Goal: Task Accomplishment & Management: Manage account settings

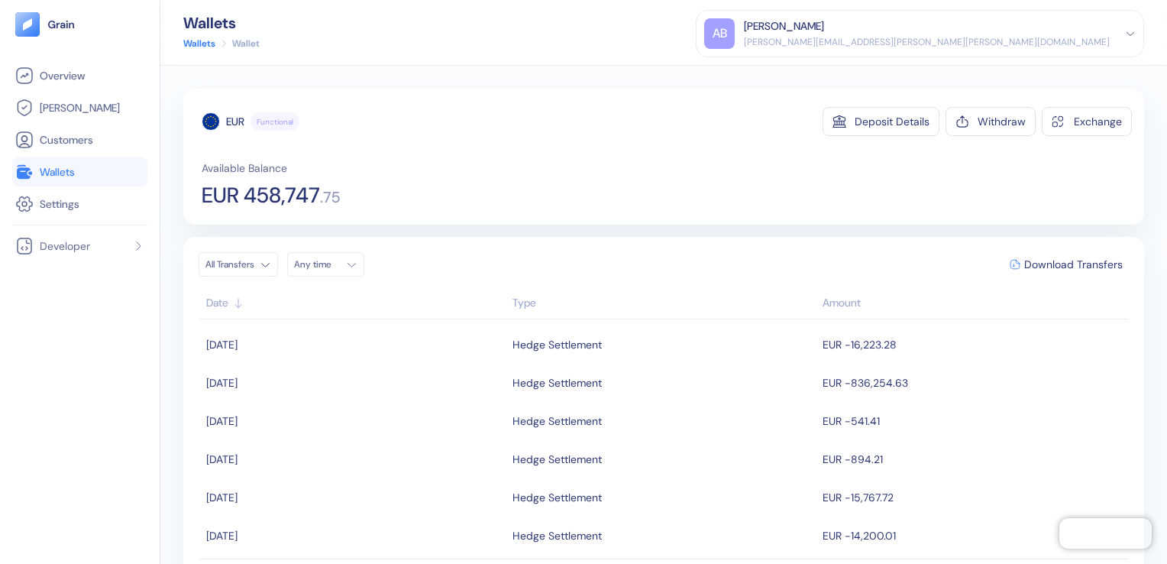
scroll to position [536, 0]
click at [61, 70] on span "Overview" at bounding box center [62, 75] width 45 height 15
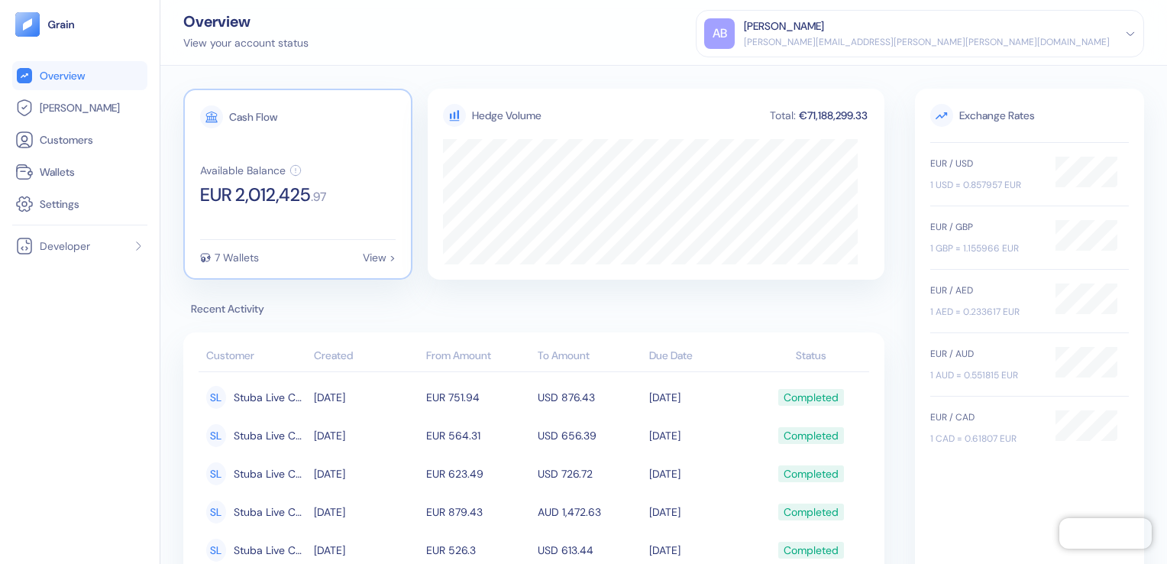
click at [326, 194] on span ". 97" at bounding box center [318, 197] width 15 height 12
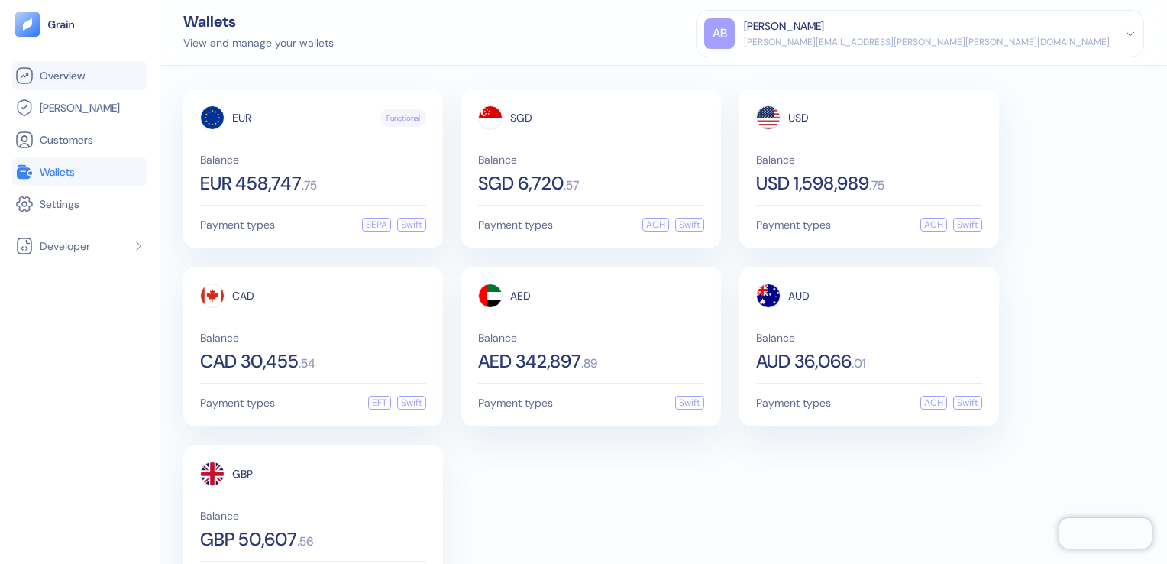
drag, startPoint x: 60, startPoint y: 73, endPoint x: 99, endPoint y: 84, distance: 41.3
click at [60, 73] on span "Overview" at bounding box center [62, 75] width 45 height 15
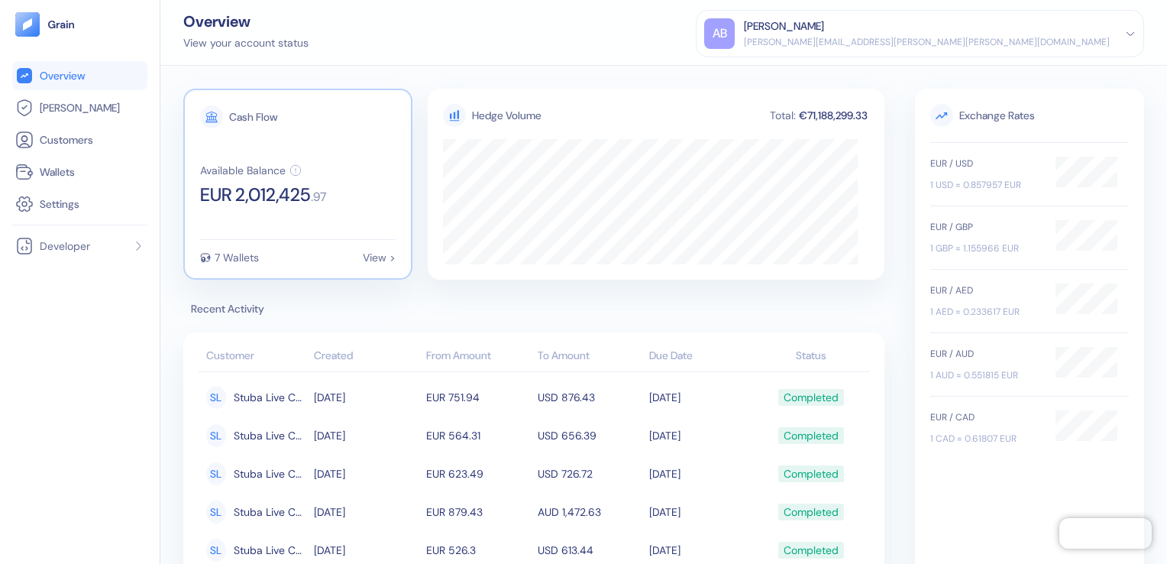
click at [318, 228] on div "Cash Flow Available Balance EUR 2,012,425 . 97 7 Wallets View >" at bounding box center [297, 184] width 229 height 191
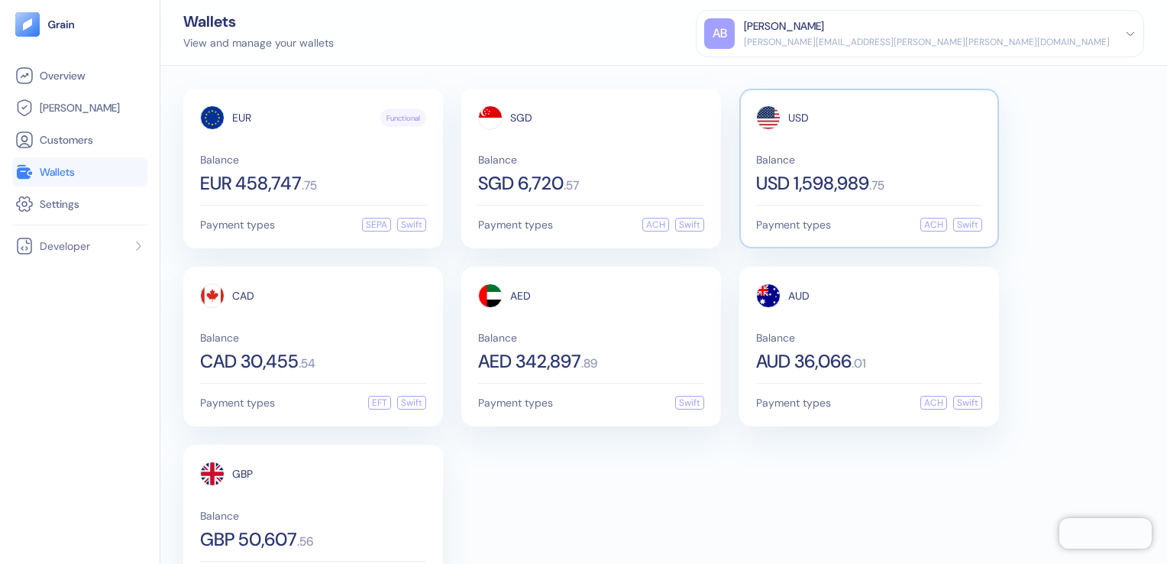
click at [890, 152] on div "USD Balance USD 1,598,989 . 75" at bounding box center [869, 148] width 226 height 87
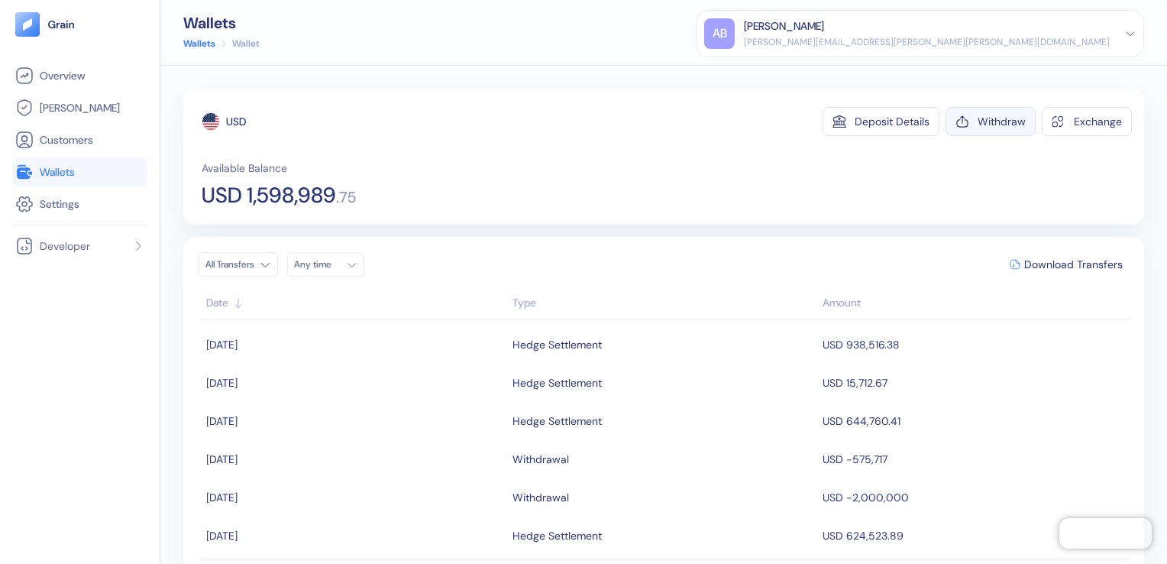
click at [977, 122] on div "Withdraw" at bounding box center [1001, 121] width 48 height 11
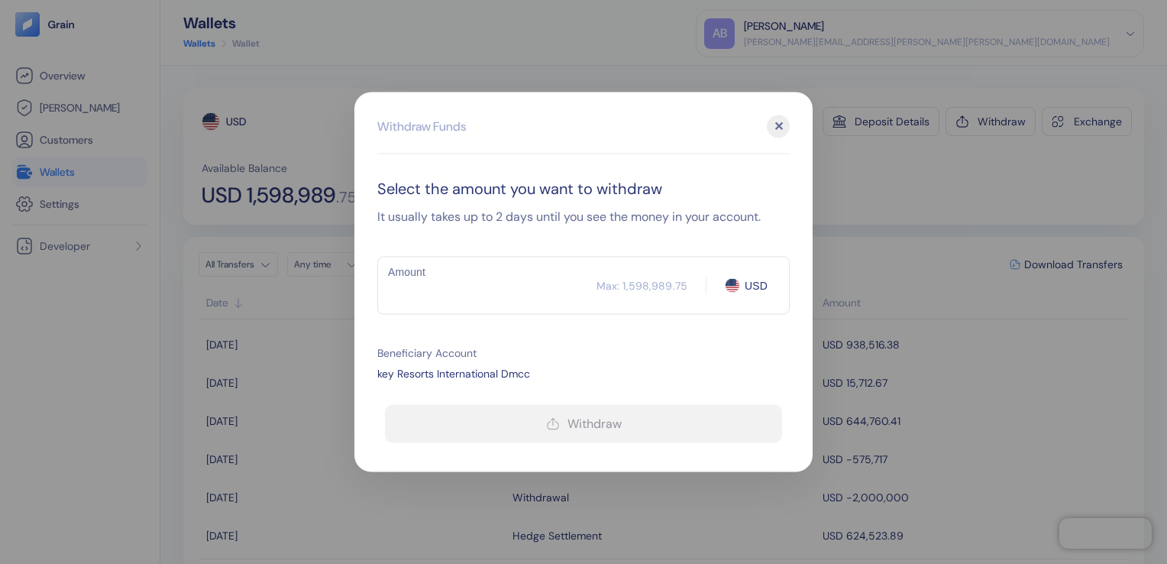
click at [449, 277] on input "Amount" at bounding box center [486, 286] width 219 height 38
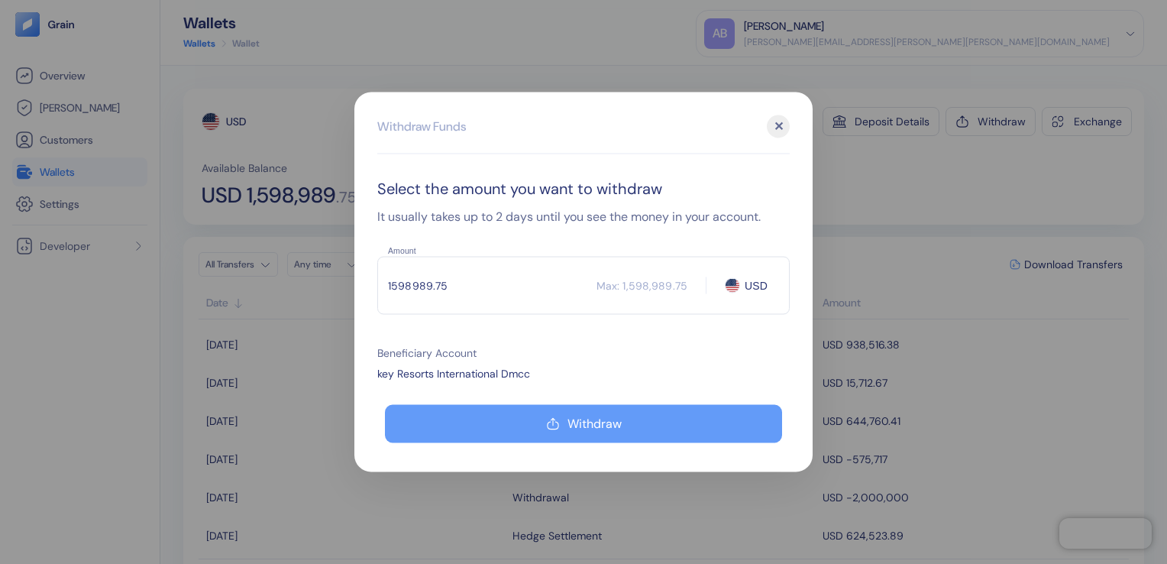
type input "1598989.75"
click at [596, 432] on button "Withdraw" at bounding box center [583, 424] width 397 height 38
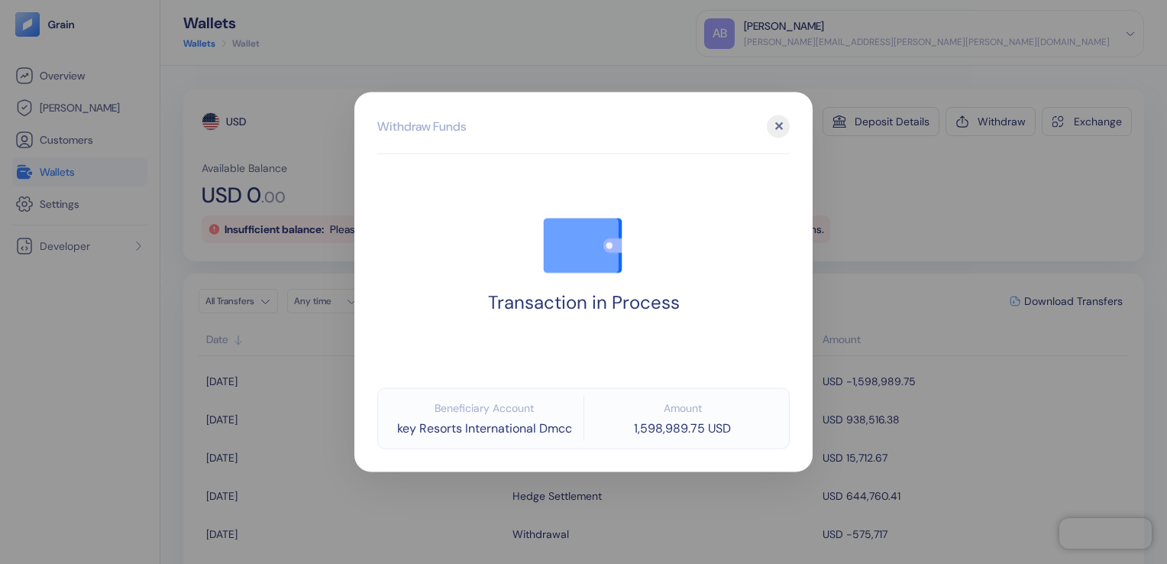
click at [782, 124] on div "✕" at bounding box center [778, 126] width 23 height 23
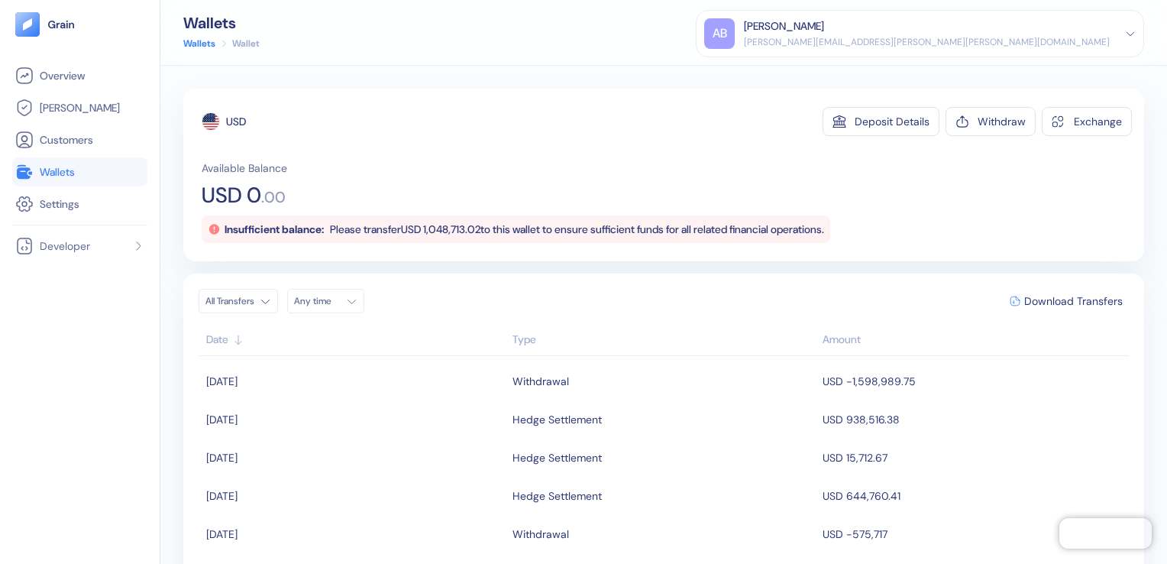
click at [205, 44] on link "Wallets" at bounding box center [199, 44] width 32 height 14
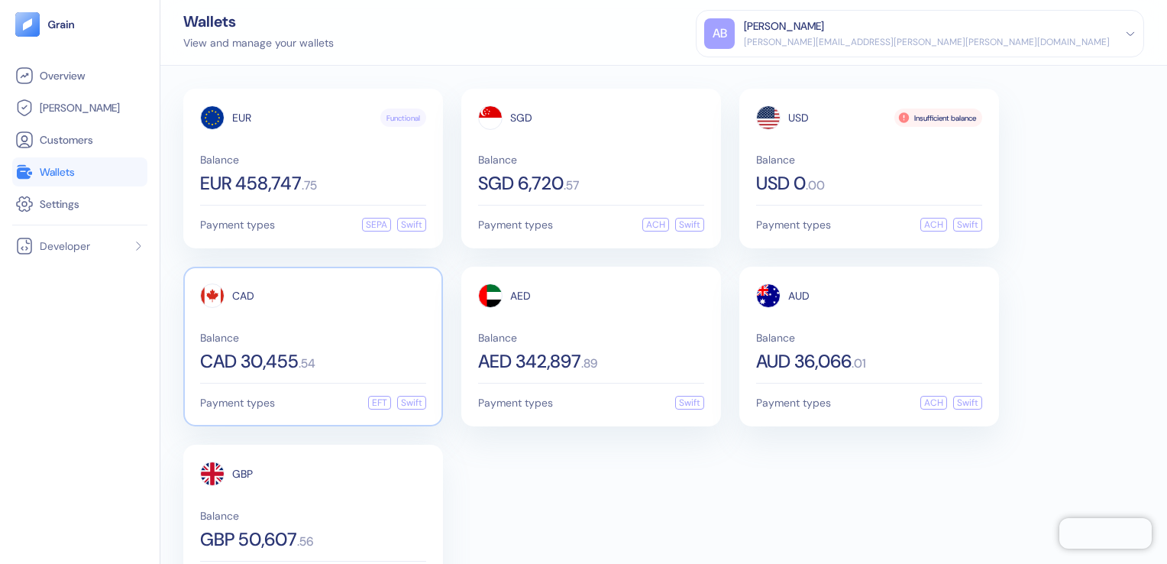
click at [287, 321] on div "CAD Balance CAD 30,455 . 54" at bounding box center [313, 326] width 226 height 87
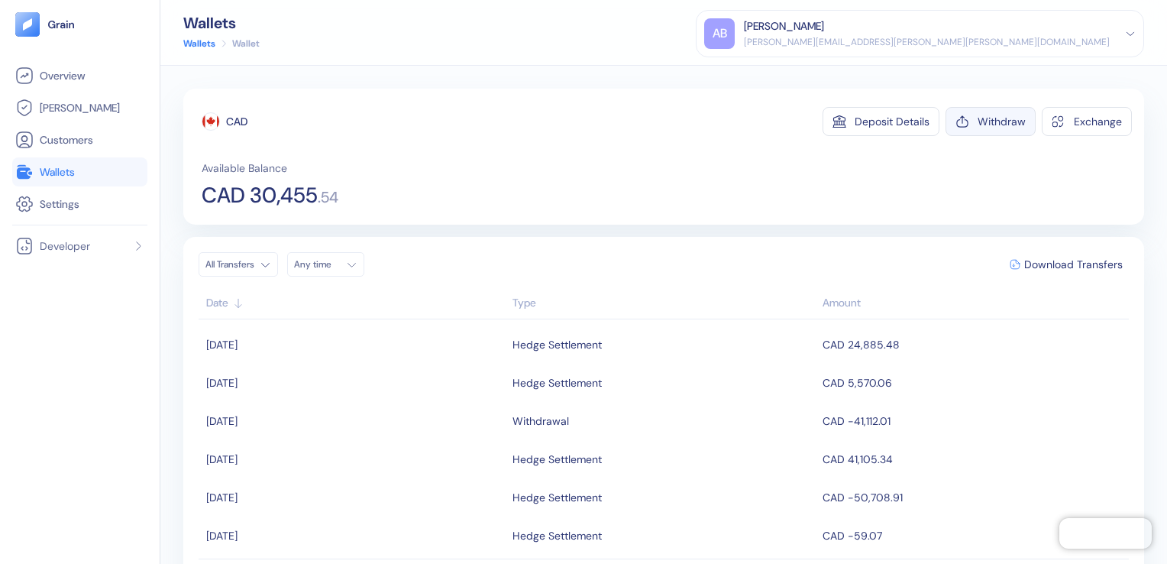
click at [965, 124] on button "Withdraw" at bounding box center [990, 121] width 90 height 29
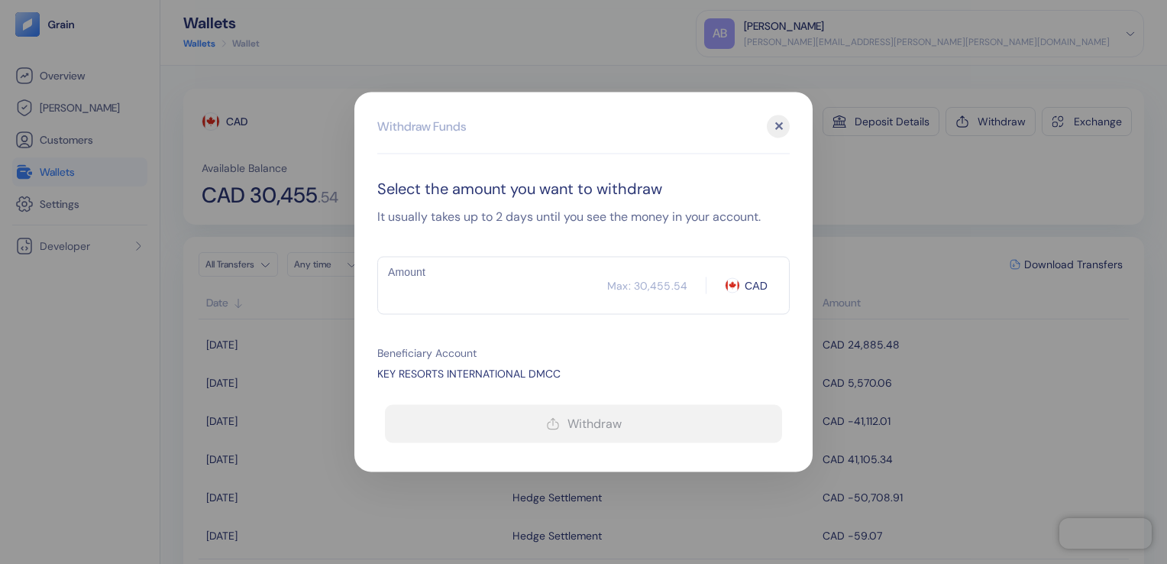
click at [472, 291] on input "Amount" at bounding box center [492, 286] width 230 height 38
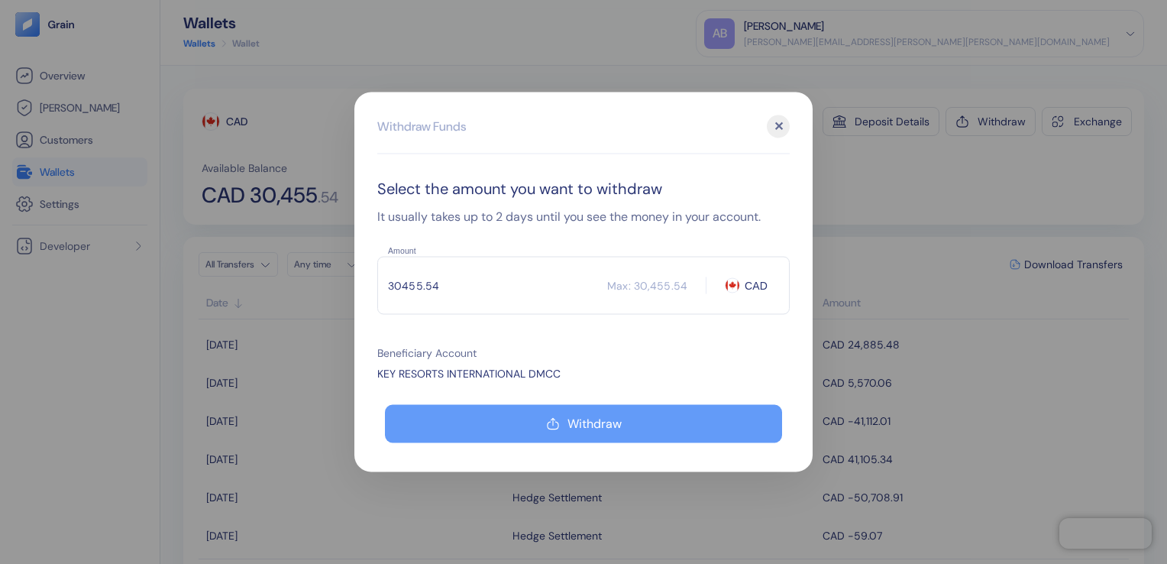
type input "30455.54"
click at [556, 419] on icon "button" at bounding box center [553, 424] width 14 height 18
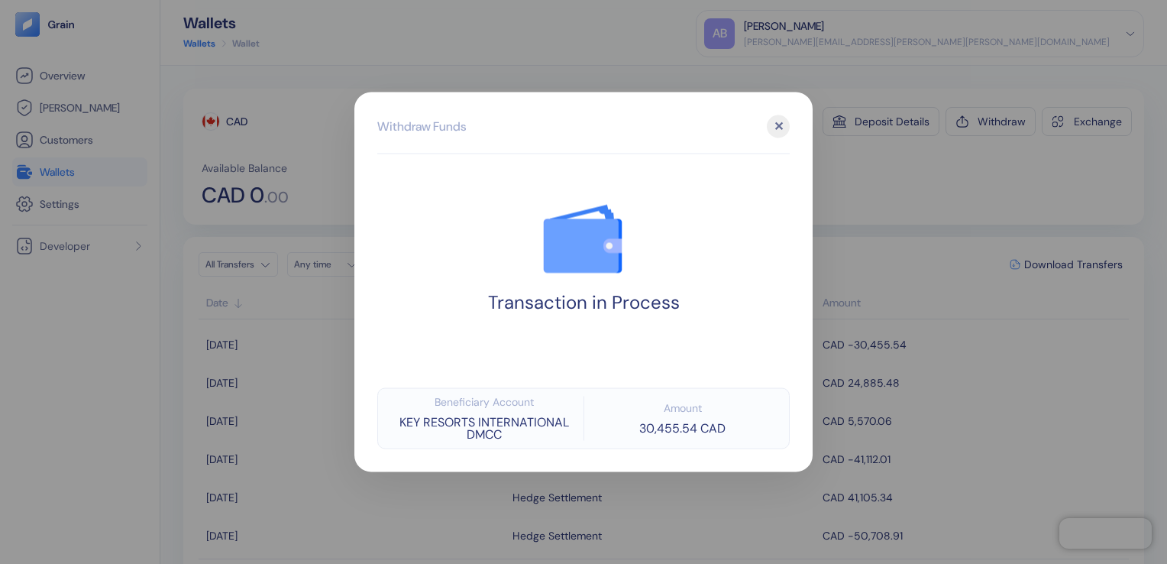
click at [777, 127] on div "✕" at bounding box center [778, 126] width 23 height 23
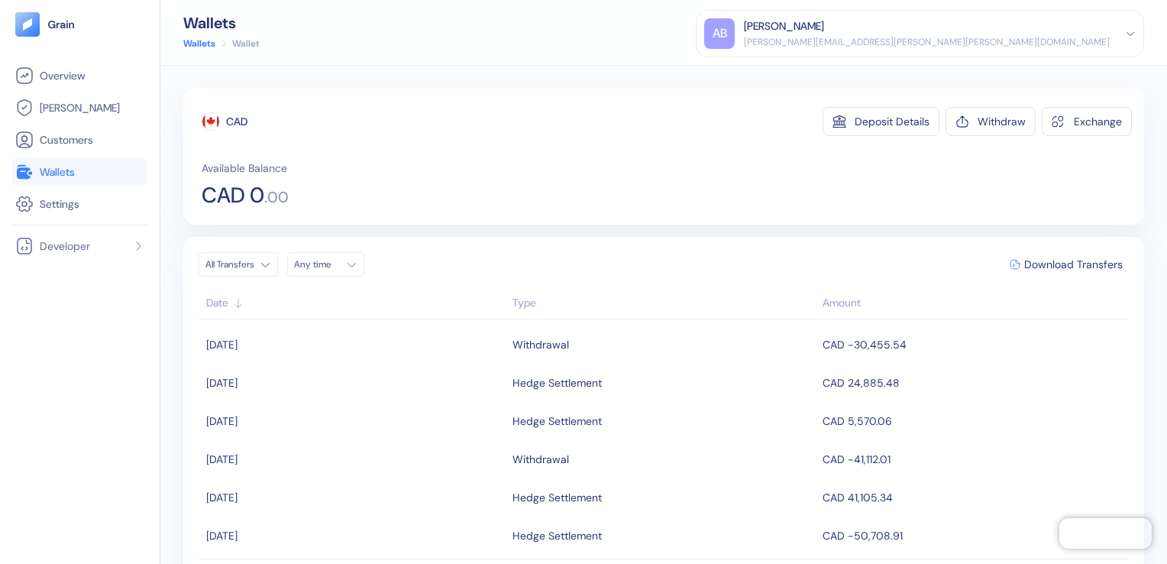
click at [209, 44] on link "Wallets" at bounding box center [199, 44] width 32 height 14
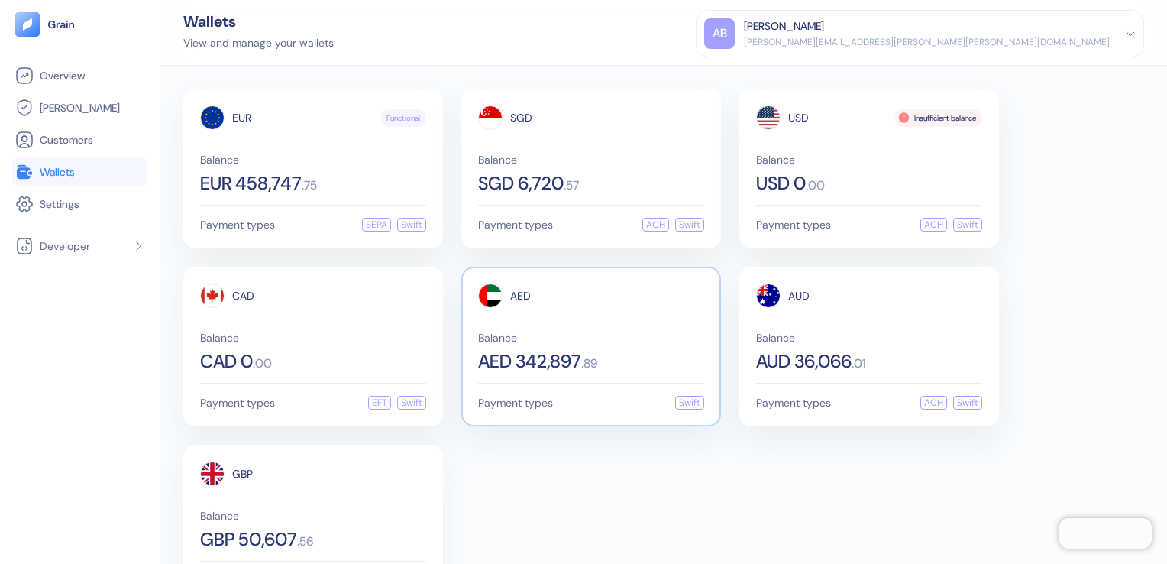
click at [653, 328] on div "AED Balance AED 342,897 . 89" at bounding box center [591, 326] width 226 height 87
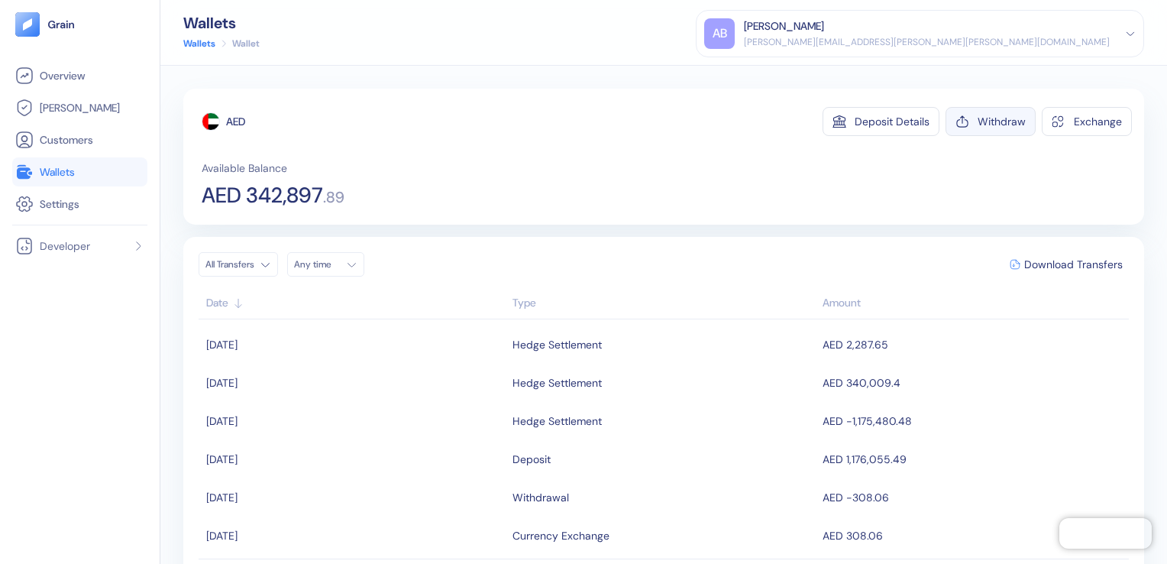
click at [977, 116] on div "Withdraw" at bounding box center [1001, 121] width 48 height 11
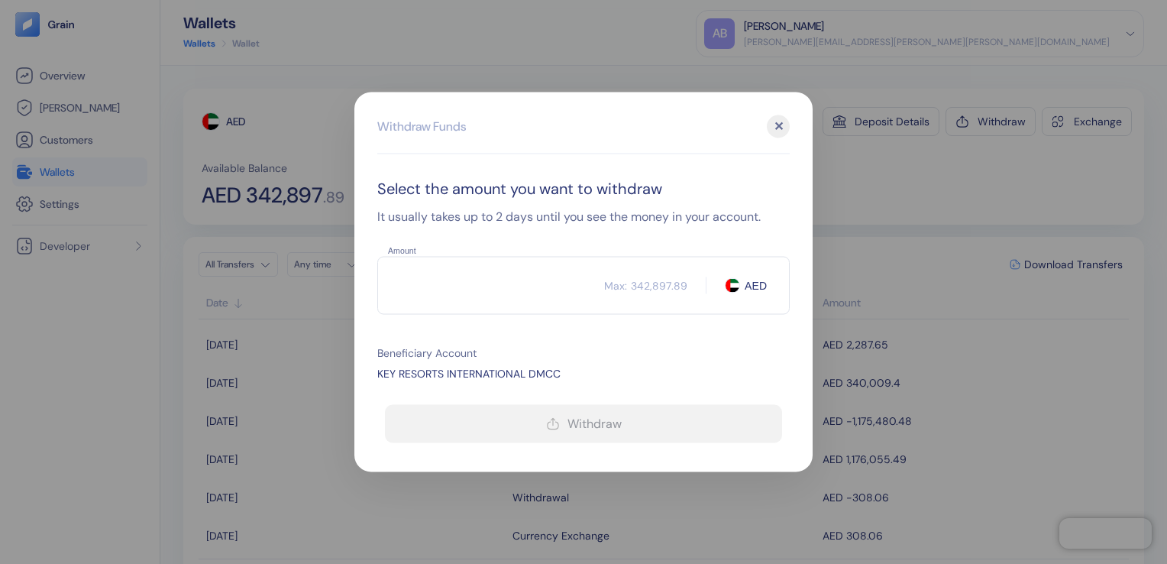
click at [502, 289] on input "Amount" at bounding box center [490, 286] width 227 height 38
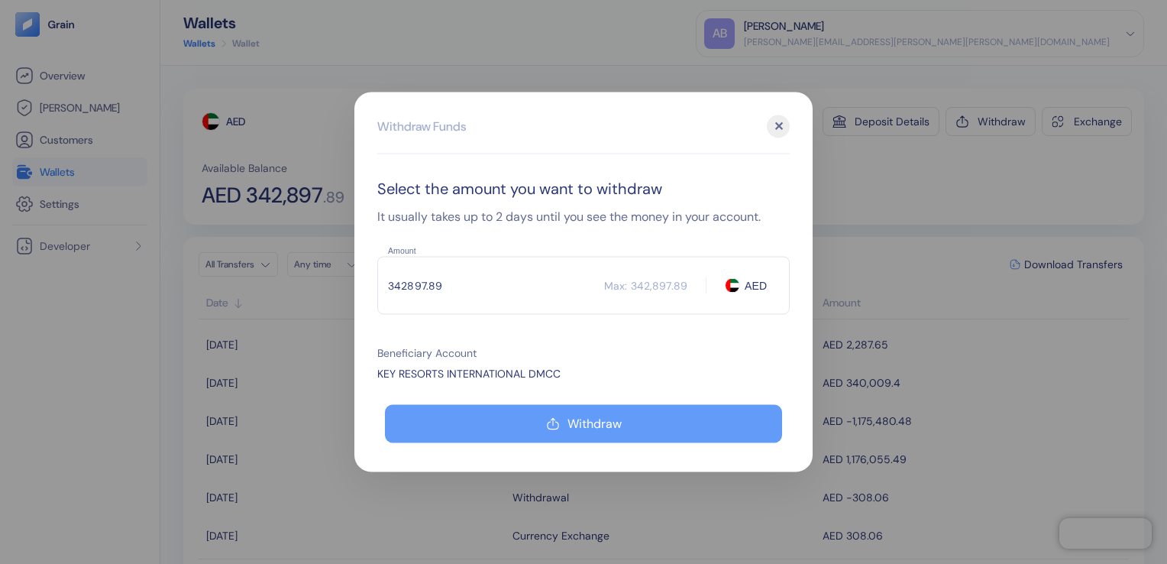
type input "342897.89"
click at [651, 419] on button "Withdraw" at bounding box center [583, 424] width 397 height 38
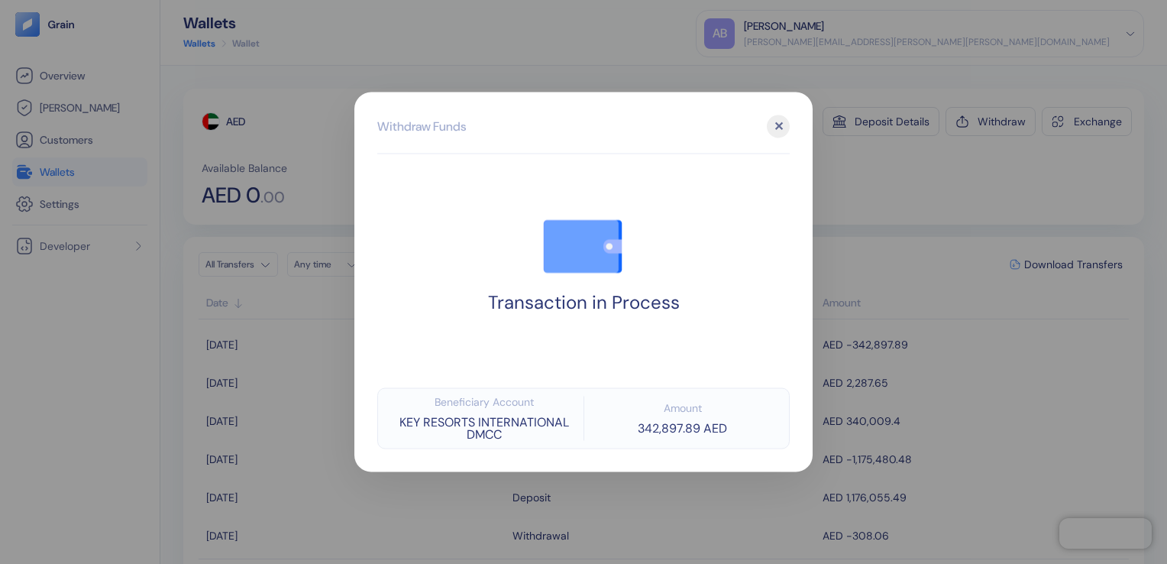
click at [776, 129] on div "✕" at bounding box center [778, 126] width 23 height 23
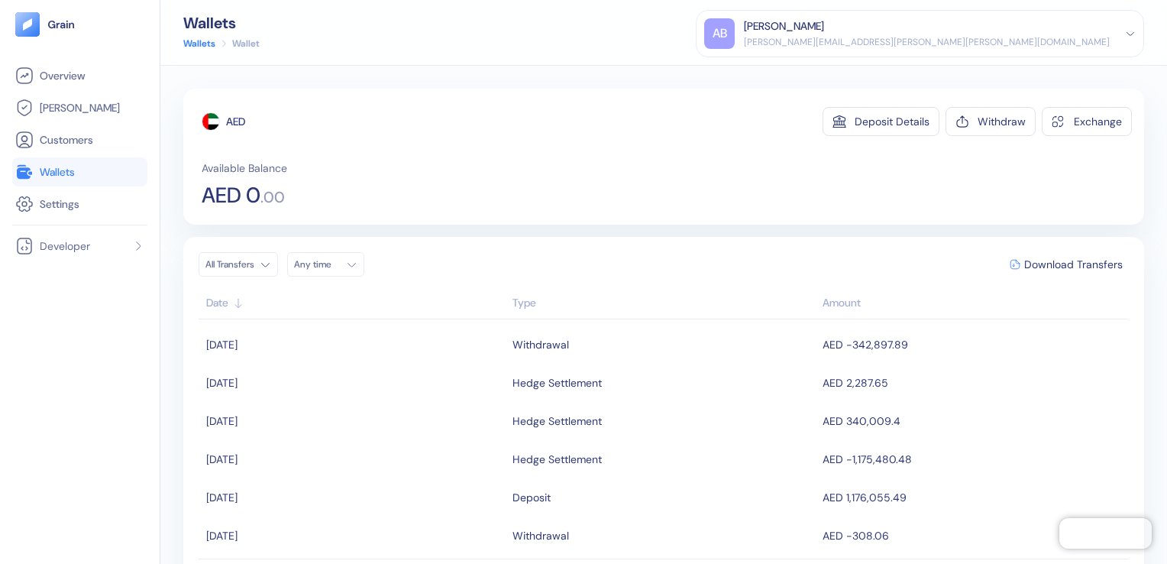
click at [190, 44] on link "Wallets" at bounding box center [199, 44] width 32 height 14
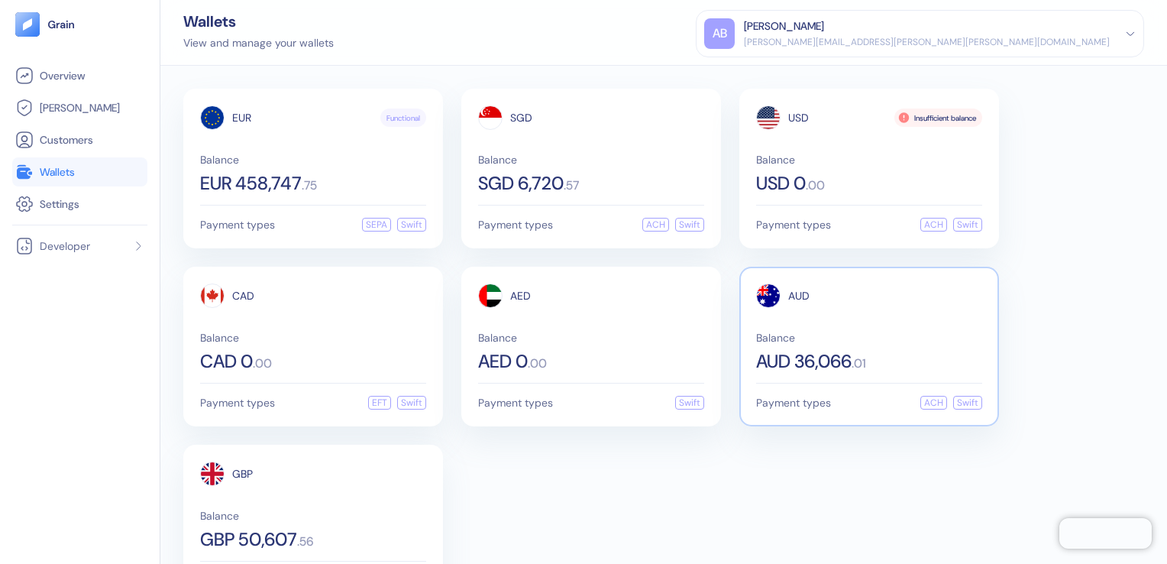
click at [896, 332] on span "Balance" at bounding box center [869, 337] width 226 height 11
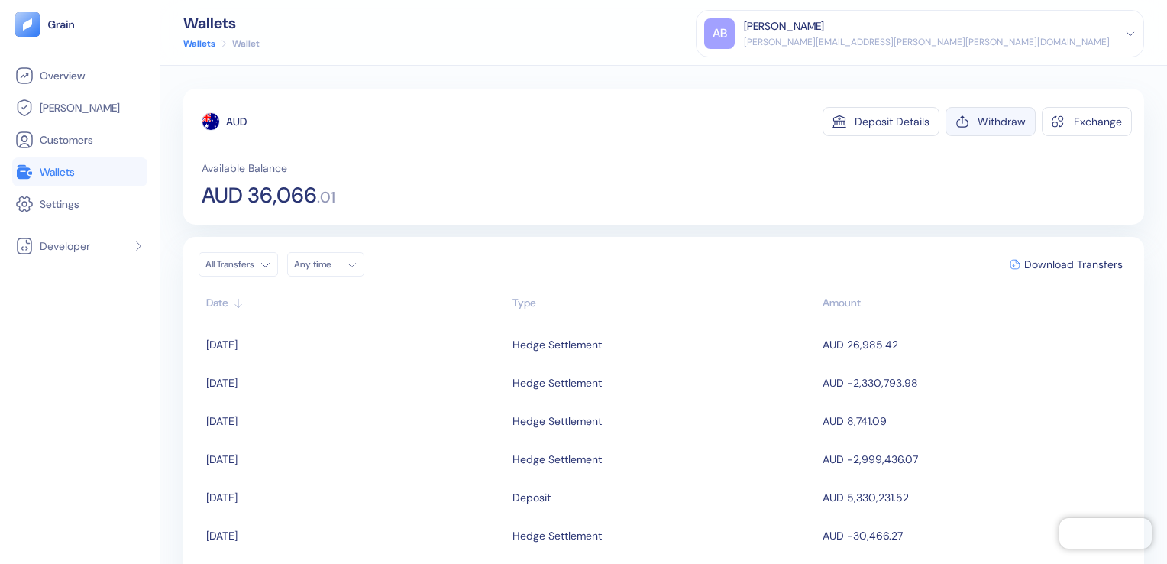
click at [984, 116] on div "Withdraw" at bounding box center [1001, 121] width 48 height 11
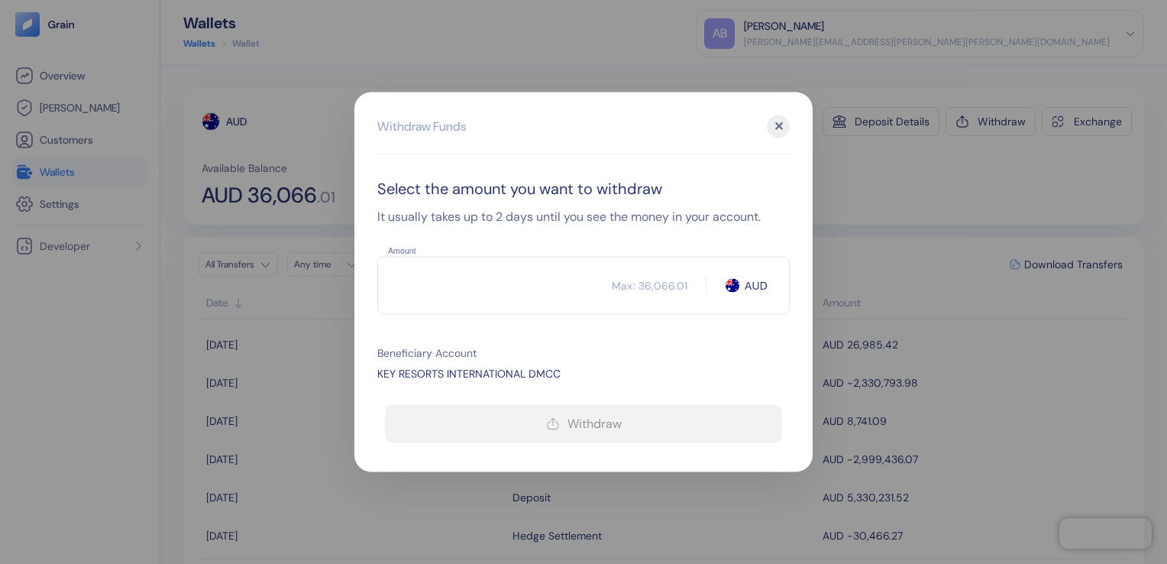
click at [512, 283] on input "Amount" at bounding box center [494, 286] width 234 height 38
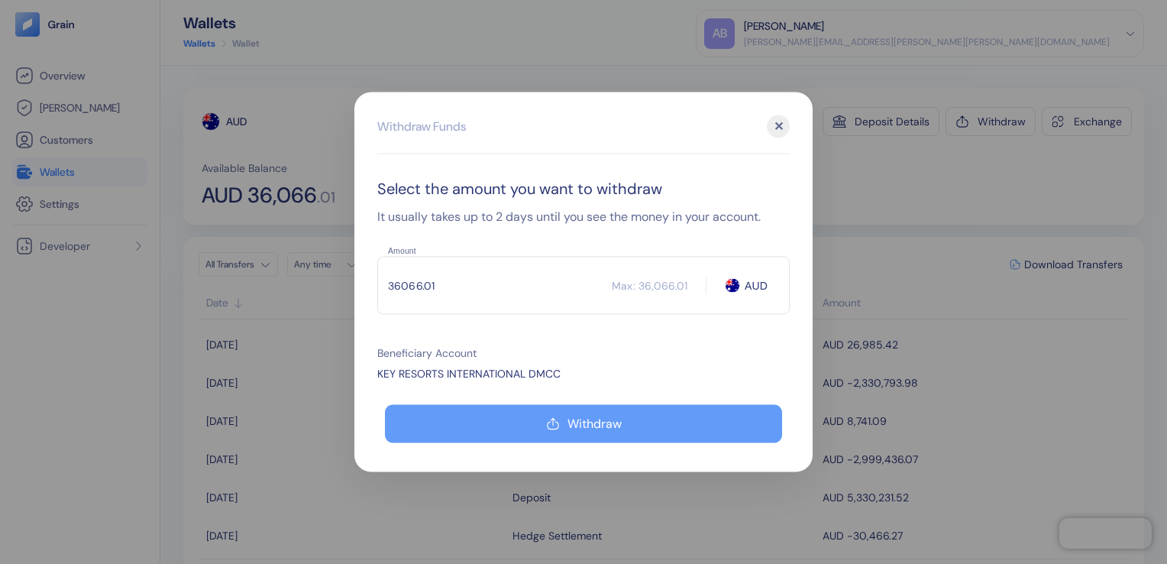
type input "36066.01"
click at [528, 417] on button "Withdraw" at bounding box center [583, 424] width 397 height 38
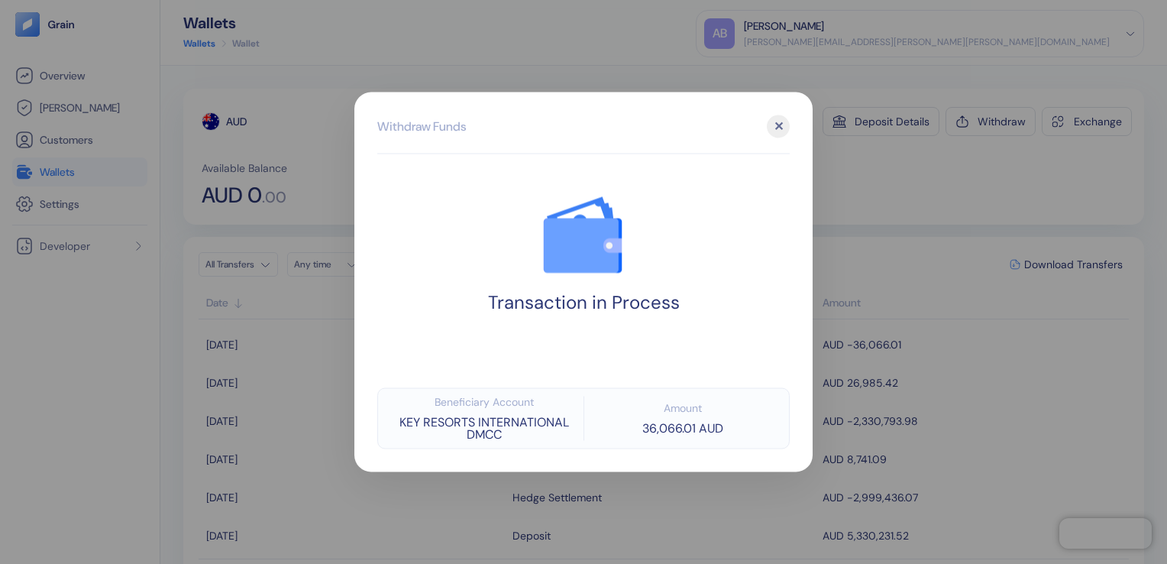
click at [783, 125] on div "✕" at bounding box center [778, 126] width 23 height 23
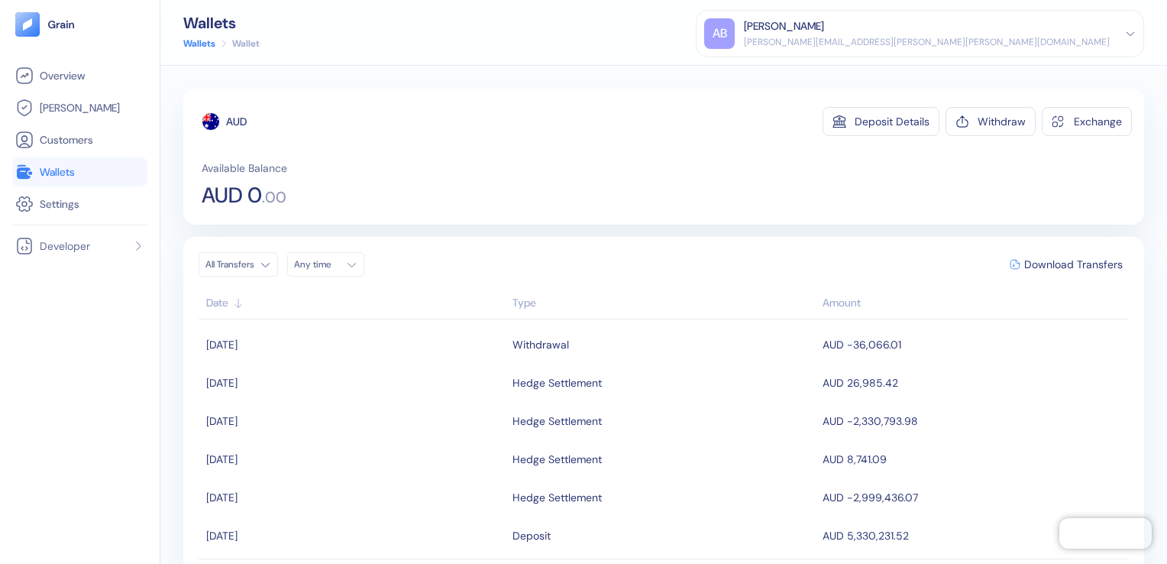
click at [208, 47] on link "Wallets" at bounding box center [199, 44] width 32 height 14
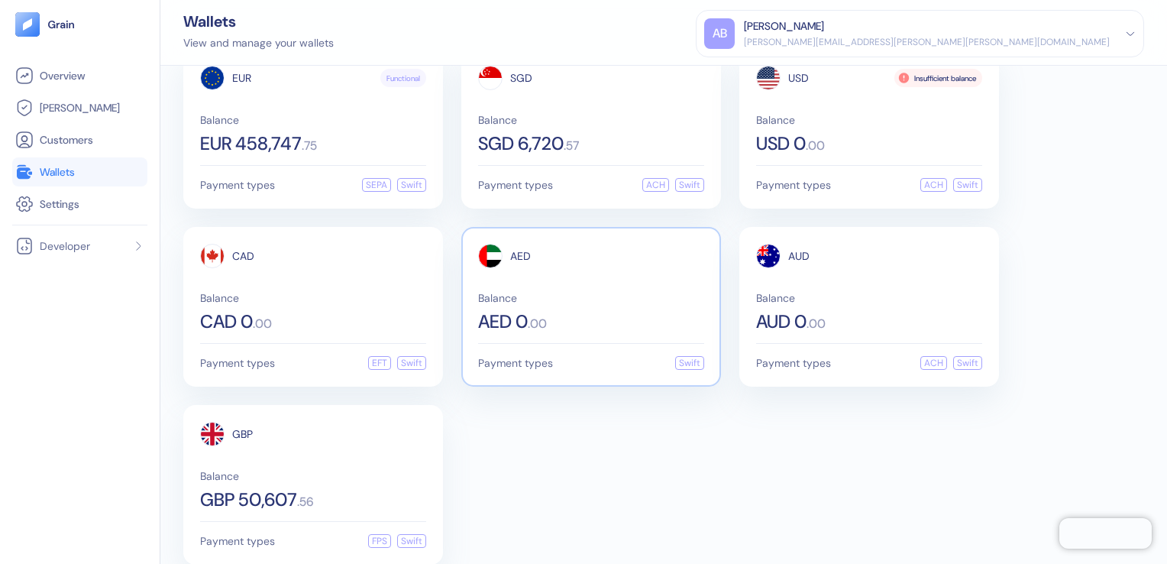
scroll to position [60, 0]
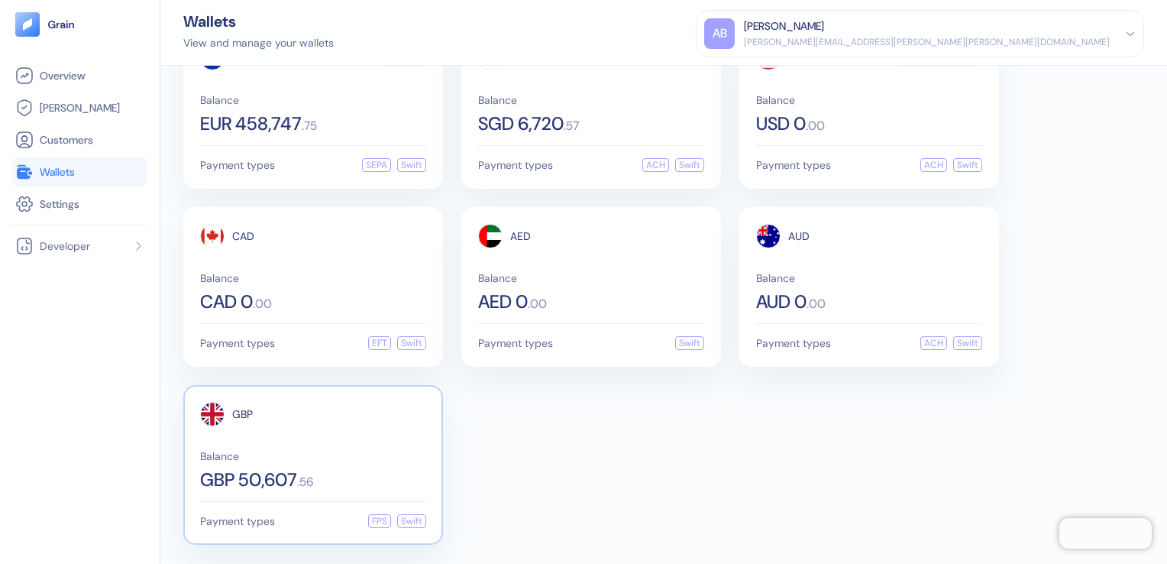
click at [344, 428] on div "GBP Balance GBP 50,607 . 56" at bounding box center [313, 445] width 226 height 87
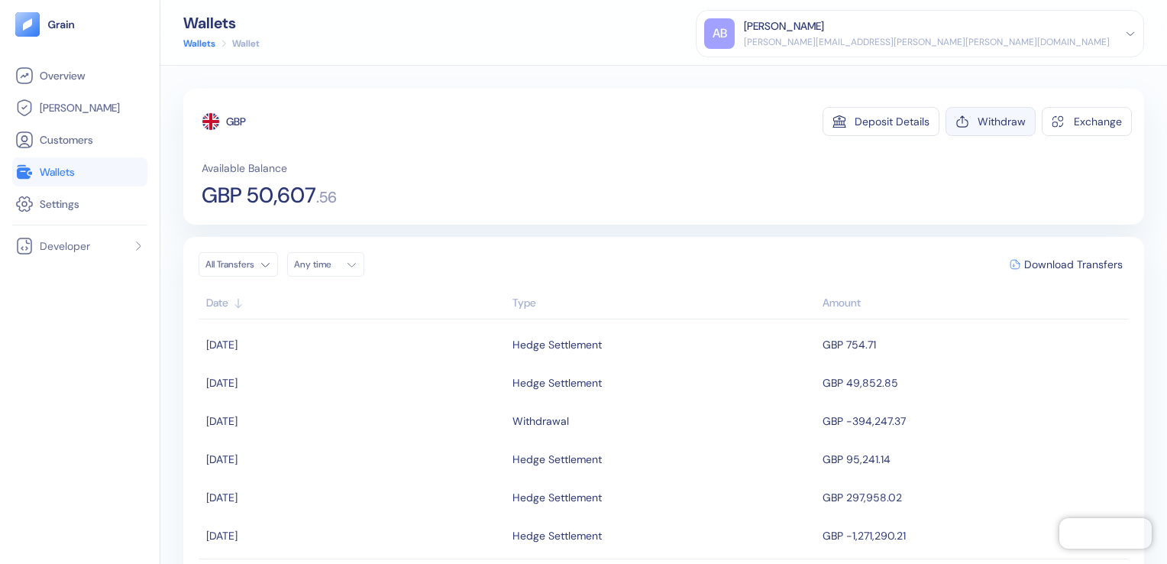
click at [955, 124] on icon "button" at bounding box center [962, 122] width 14 height 14
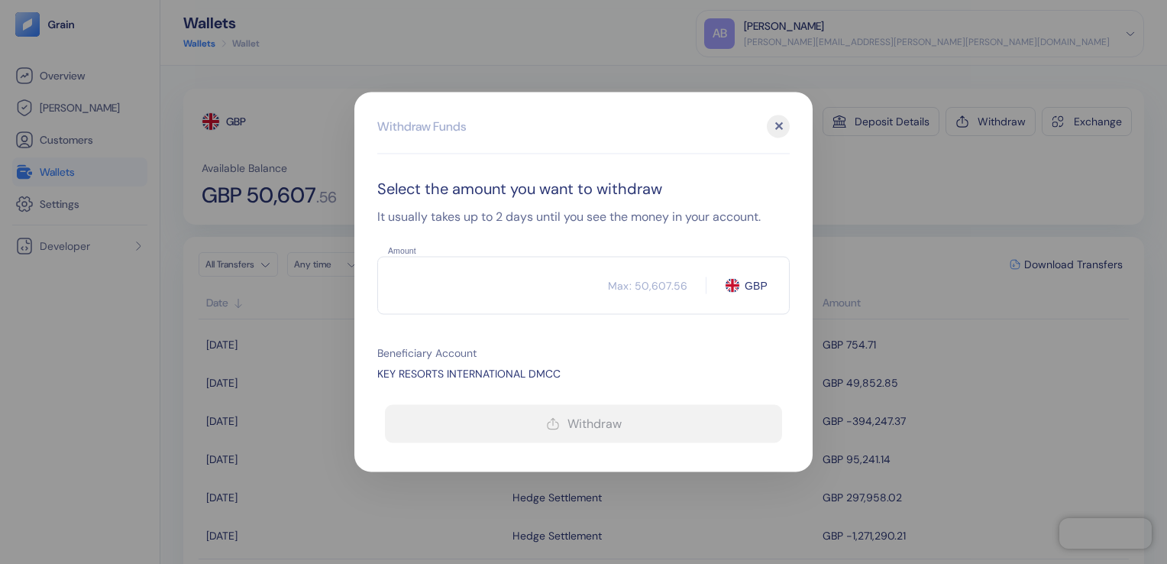
click at [516, 283] on input "Amount" at bounding box center [492, 286] width 231 height 38
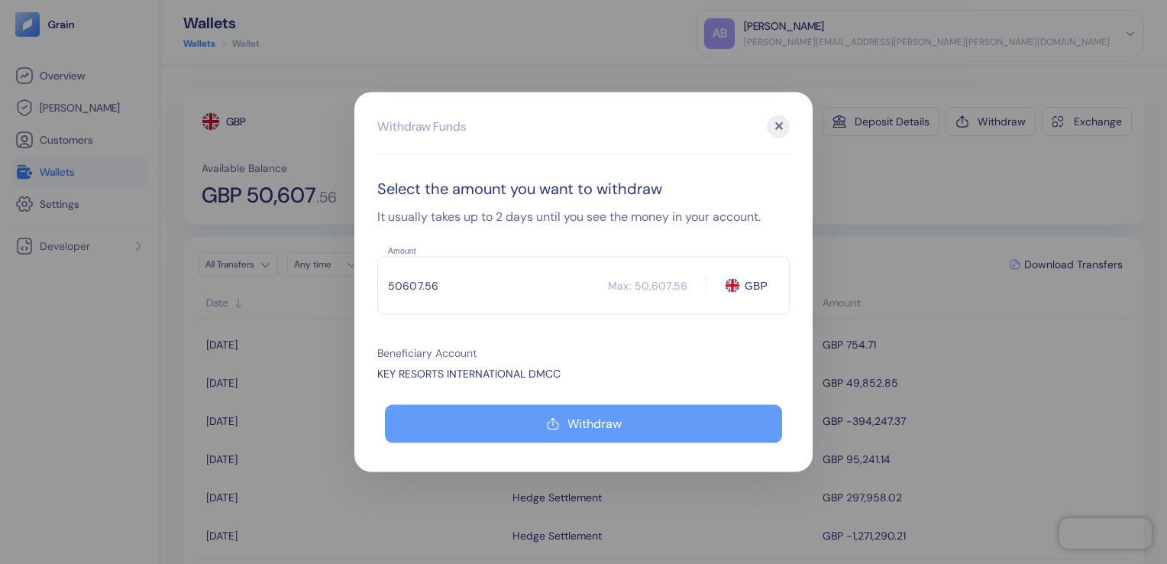
type input "50607.56"
click at [583, 423] on div "Withdraw" at bounding box center [594, 424] width 54 height 12
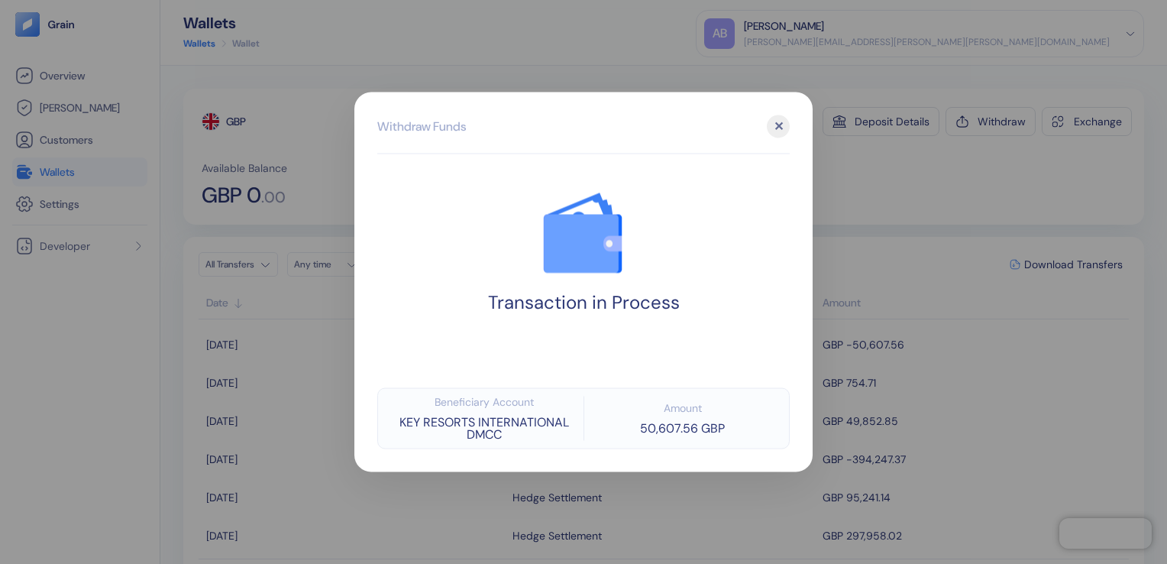
click at [780, 133] on div "✕" at bounding box center [778, 126] width 23 height 23
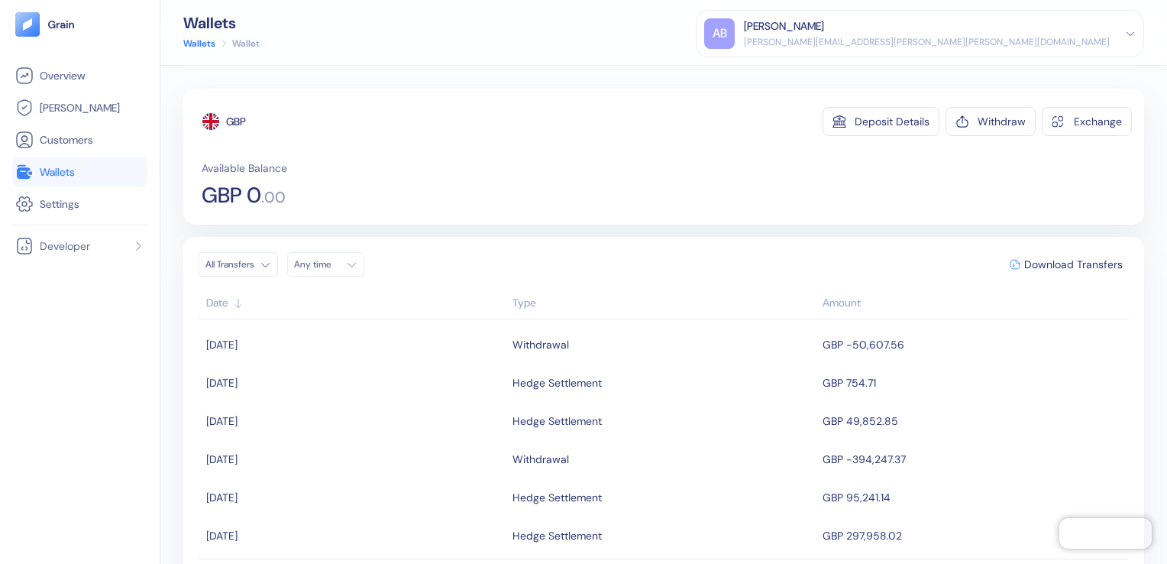
click at [192, 40] on link "Wallets" at bounding box center [199, 44] width 32 height 14
